Goal: Navigation & Orientation: Find specific page/section

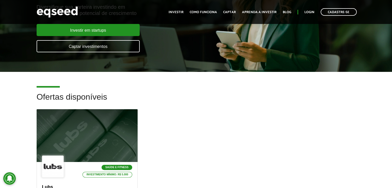
scroll to position [76, 0]
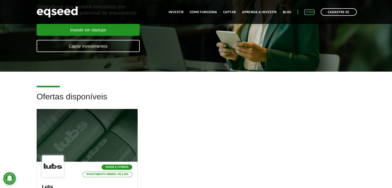
click at [308, 11] on link "Login" at bounding box center [309, 12] width 10 height 3
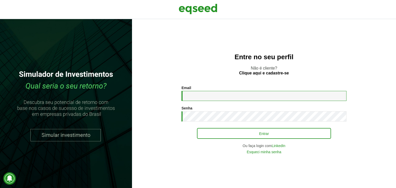
type input "**********"
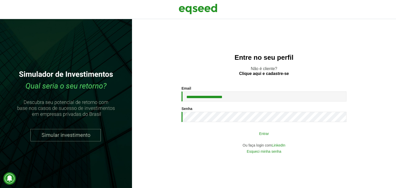
click at [261, 137] on button "Entrar" at bounding box center [264, 134] width 134 height 10
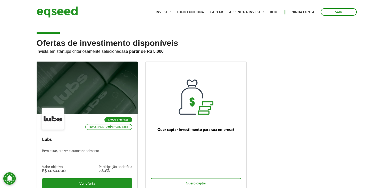
click at [306, 17] on div "Toggle navigation Início Investir Como funciona Captar Aprenda a investir Blog …" at bounding box center [256, 12] width 206 height 14
click at [307, 13] on link "Minha conta" at bounding box center [302, 12] width 23 height 3
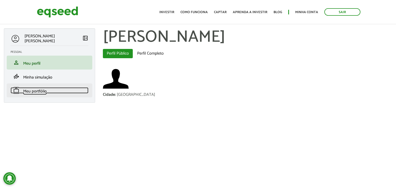
click at [41, 91] on span "Meu portfólio" at bounding box center [34, 91] width 23 height 7
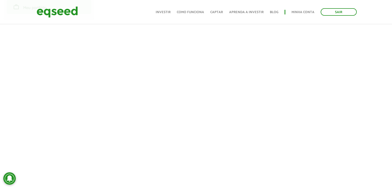
scroll to position [90, 0]
